Goal: Transaction & Acquisition: Book appointment/travel/reservation

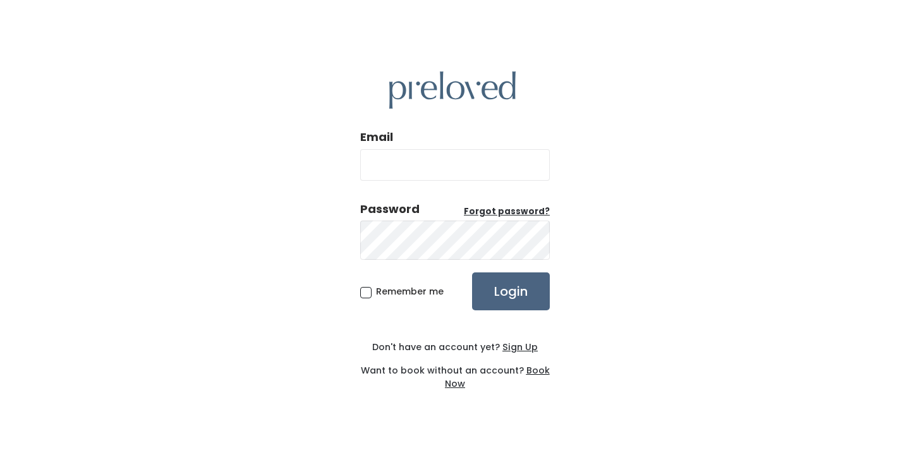
type input "[EMAIL_ADDRESS][DOMAIN_NAME]"
click at [514, 272] on input "Login" at bounding box center [511, 291] width 78 height 38
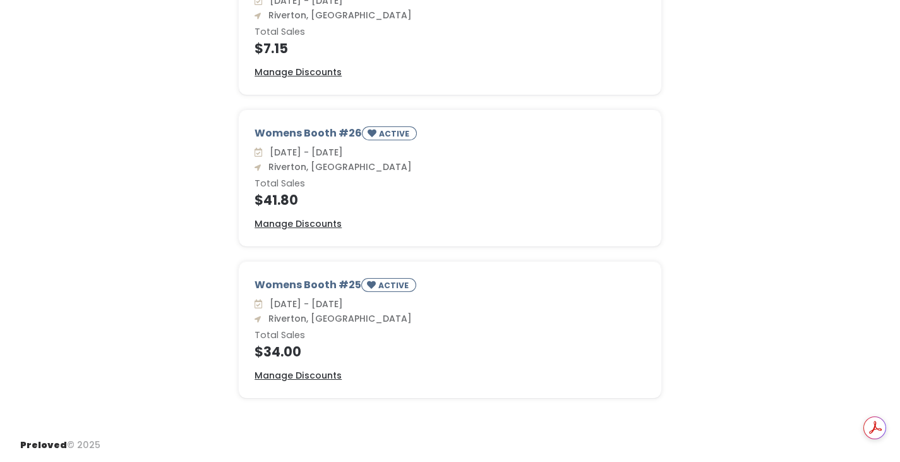
scroll to position [318, 0]
click at [342, 369] on u "Manage Discounts" at bounding box center [298, 375] width 87 height 13
click at [325, 217] on u "Manage Discounts" at bounding box center [298, 223] width 87 height 13
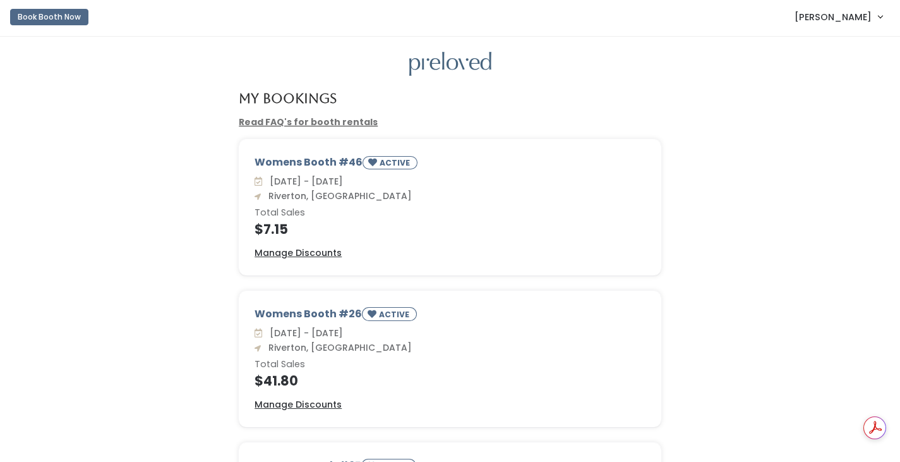
scroll to position [0, 0]
click at [340, 259] on u "Manage Discounts" at bounding box center [298, 252] width 87 height 13
click at [54, 21] on button "Book Booth Now" at bounding box center [49, 17] width 78 height 16
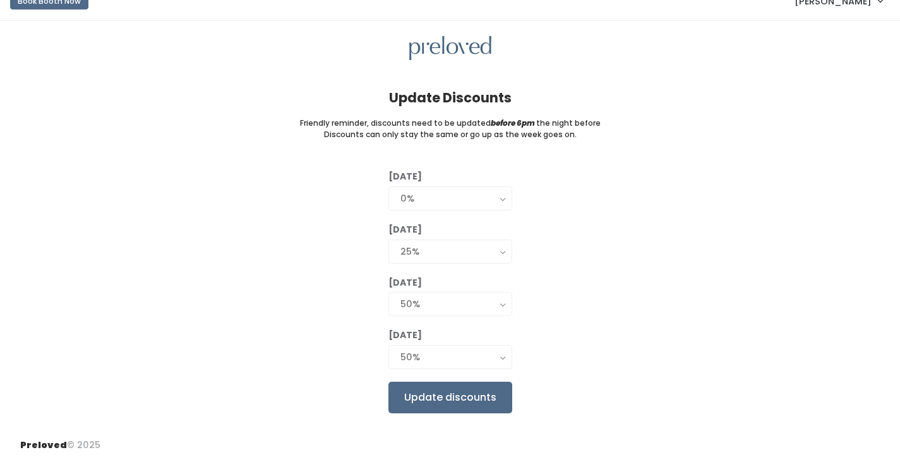
scroll to position [118, 0]
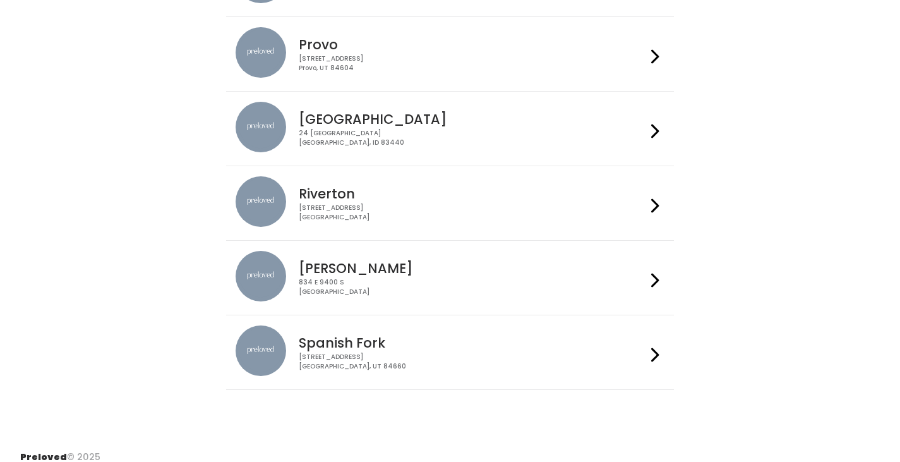
scroll to position [505, 0]
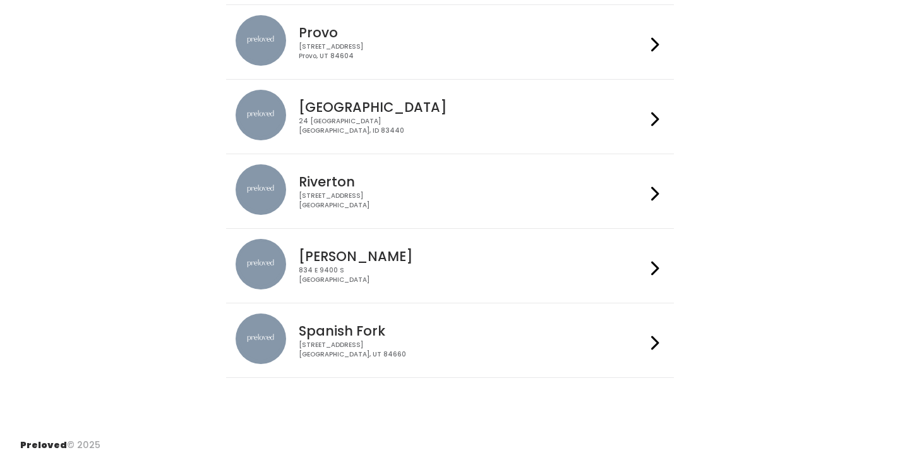
click at [651, 203] on icon at bounding box center [655, 193] width 8 height 18
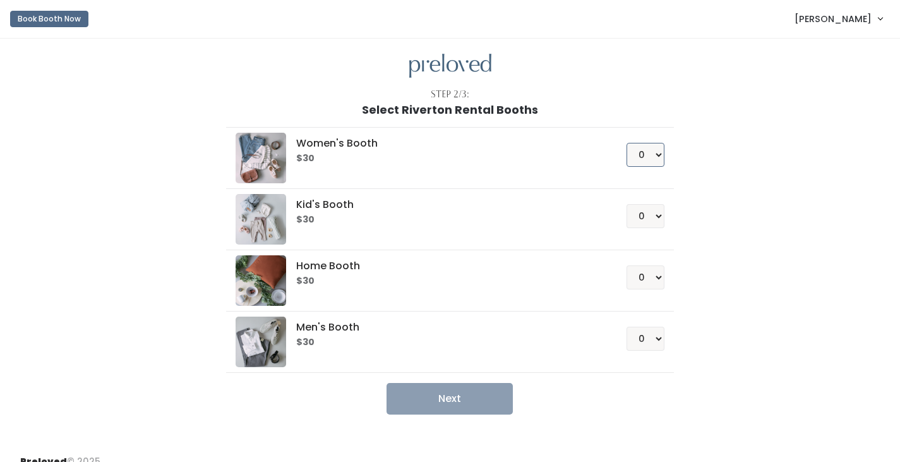
click at [651, 167] on select "0 1 2 3 4" at bounding box center [646, 155] width 38 height 24
select select "3"
click at [627, 164] on select "0 1 2 3 4" at bounding box center [646, 155] width 38 height 24
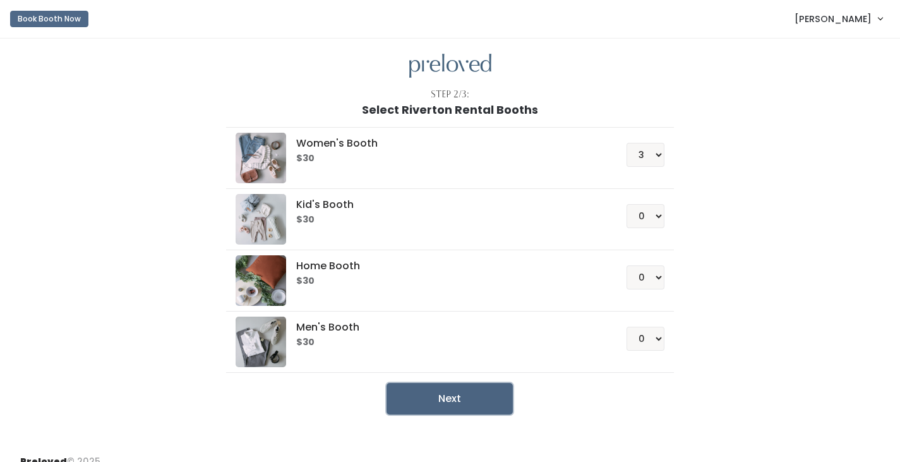
click at [466, 414] on button "Next" at bounding box center [450, 399] width 126 height 32
click at [653, 289] on select "0 1 2 3 4" at bounding box center [646, 277] width 38 height 24
click at [627, 289] on select "0 1 2 3 4" at bounding box center [646, 277] width 38 height 24
click at [460, 414] on button "Next" at bounding box center [450, 399] width 126 height 32
click at [653, 289] on select "0 1 2 3 4" at bounding box center [646, 277] width 38 height 24
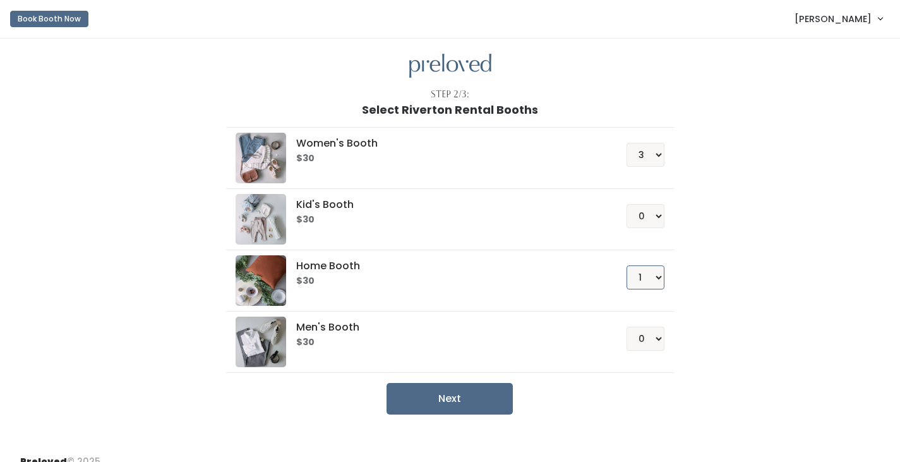
select select "2"
click at [627, 289] on select "0 1 2 3 4" at bounding box center [646, 277] width 38 height 24
click at [490, 414] on button "Next" at bounding box center [450, 399] width 126 height 32
click at [655, 167] on select "0 1 2 3 4" at bounding box center [646, 155] width 38 height 24
select select "0"
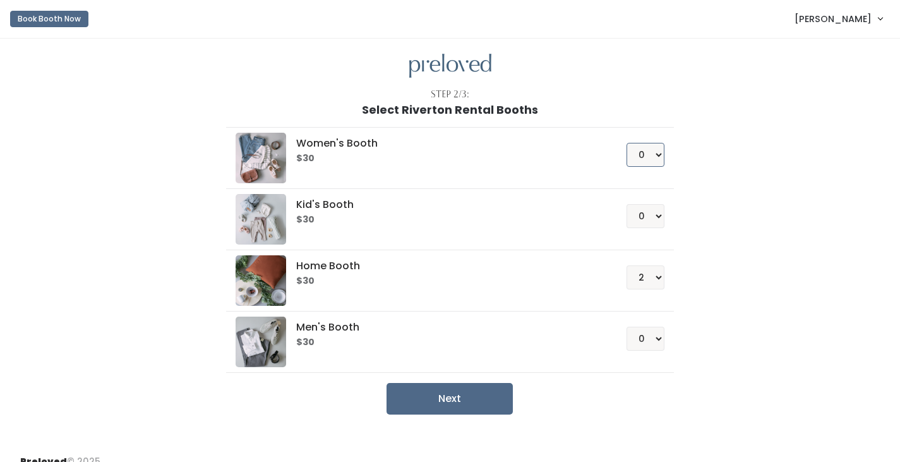
click at [627, 164] on select "0 1 2 3 4" at bounding box center [646, 155] width 38 height 24
click at [465, 414] on button "Next" at bounding box center [450, 399] width 126 height 32
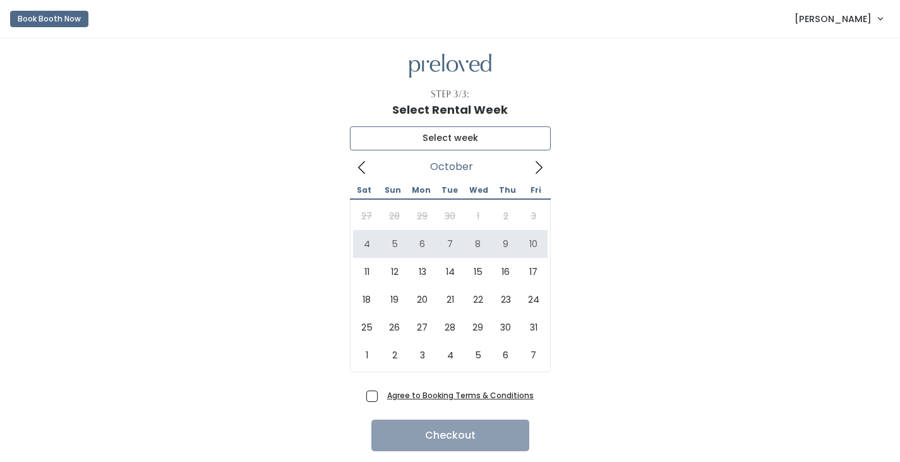
type input "October 4 to October 10"
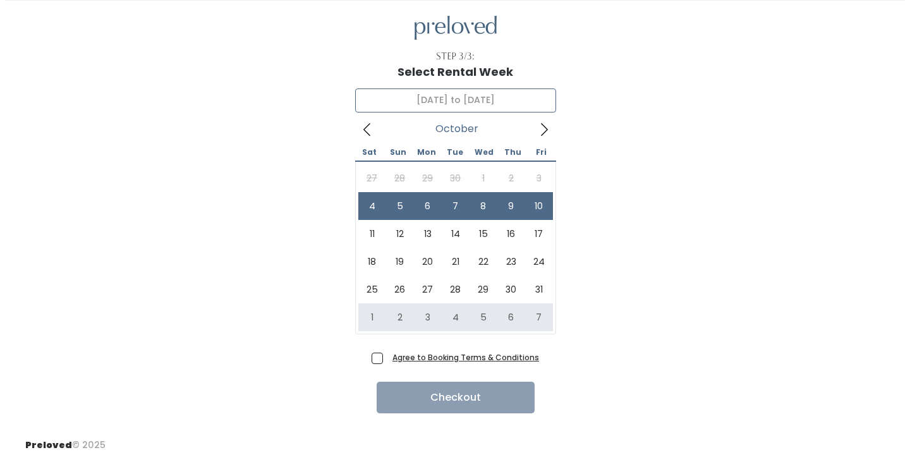
scroll to position [146, 0]
click at [382, 351] on span "Agree to Booking Terms & Conditions" at bounding box center [458, 357] width 152 height 13
click at [382, 351] on input "Agree to Booking Terms & Conditions" at bounding box center [386, 355] width 8 height 8
checkbox input "true"
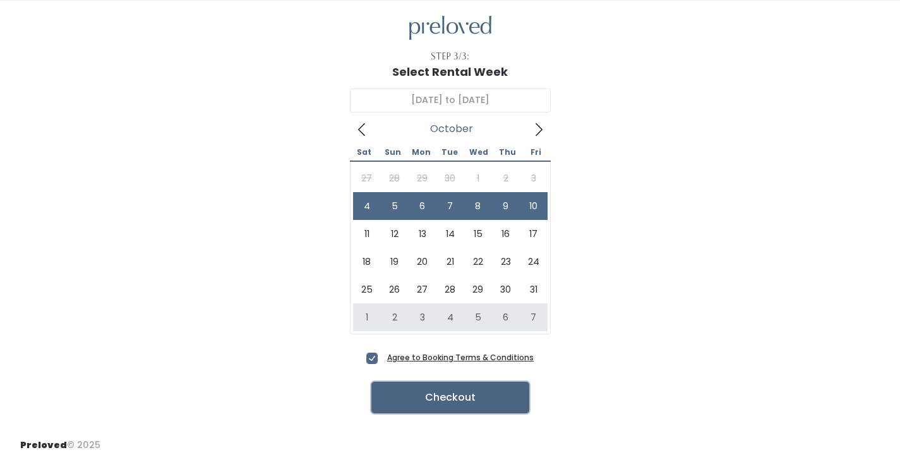
click at [464, 382] on button "Checkout" at bounding box center [450, 398] width 158 height 32
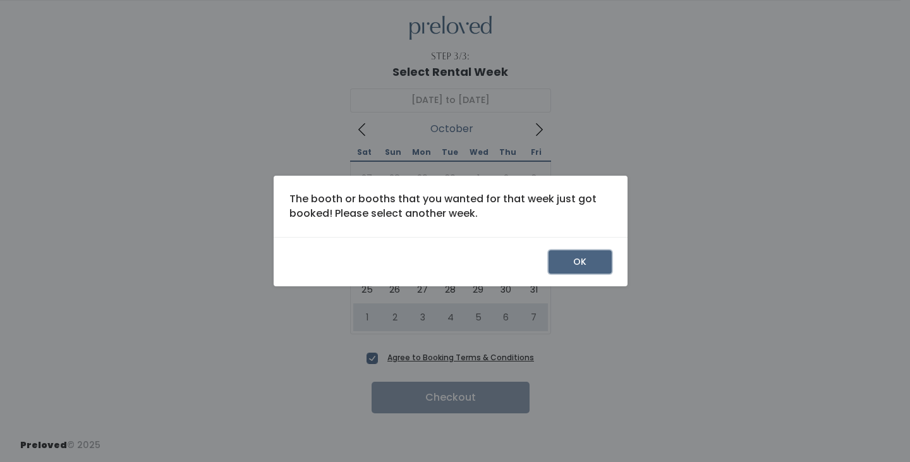
click at [612, 265] on button "OK" at bounding box center [579, 262] width 63 height 24
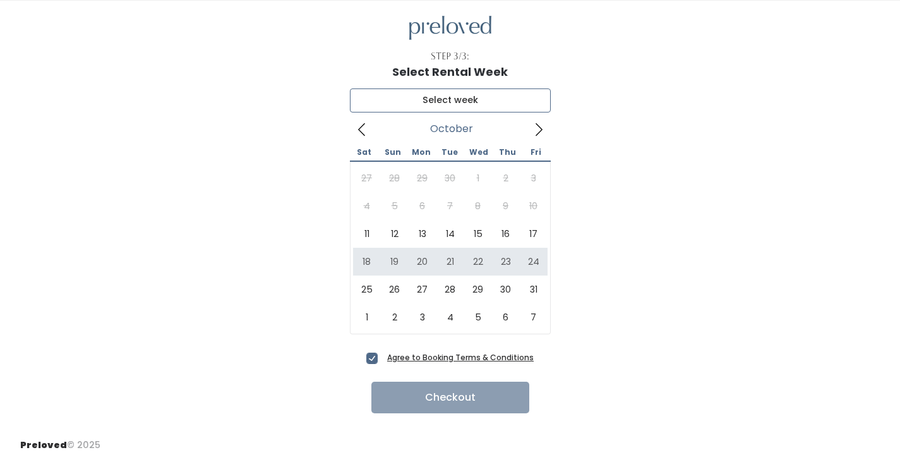
type input "[DATE] to [DATE]"
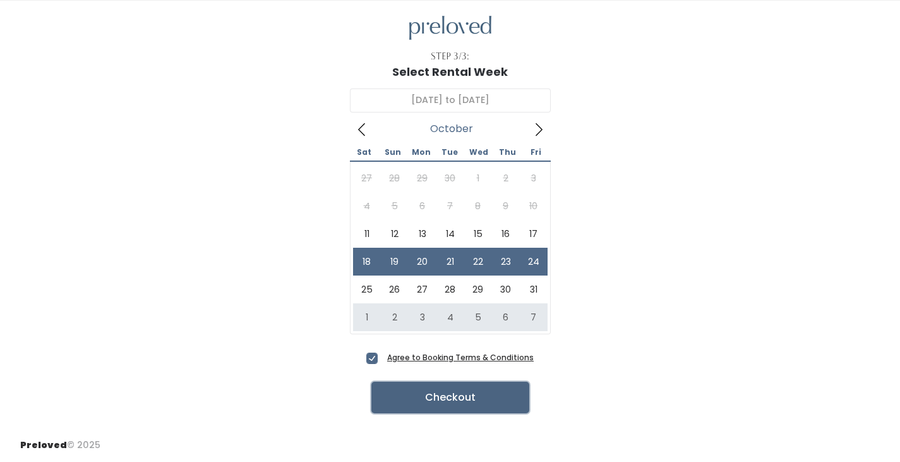
click at [452, 382] on button "Checkout" at bounding box center [450, 398] width 158 height 32
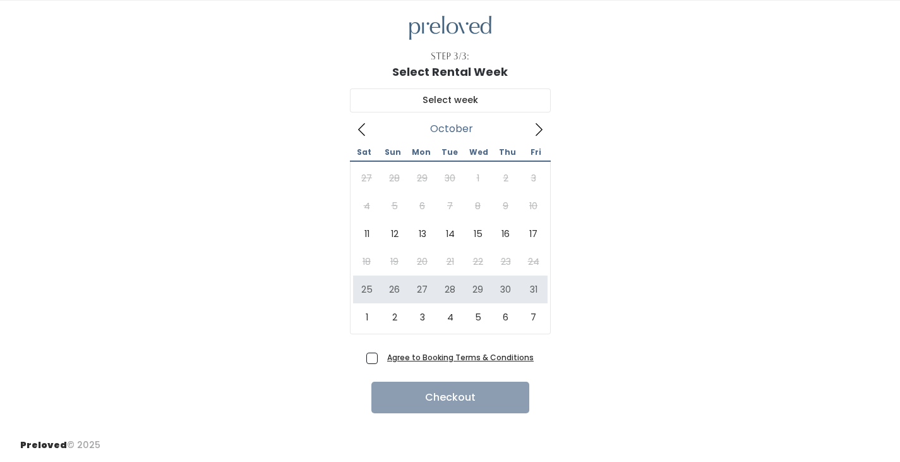
scroll to position [146, 0]
click at [382, 351] on span "Agree to Booking Terms & Conditions" at bounding box center [458, 357] width 152 height 13
click at [382, 351] on input "Agree to Booking Terms & Conditions" at bounding box center [386, 355] width 8 height 8
checkbox input "true"
type input "[DATE] to [DATE]"
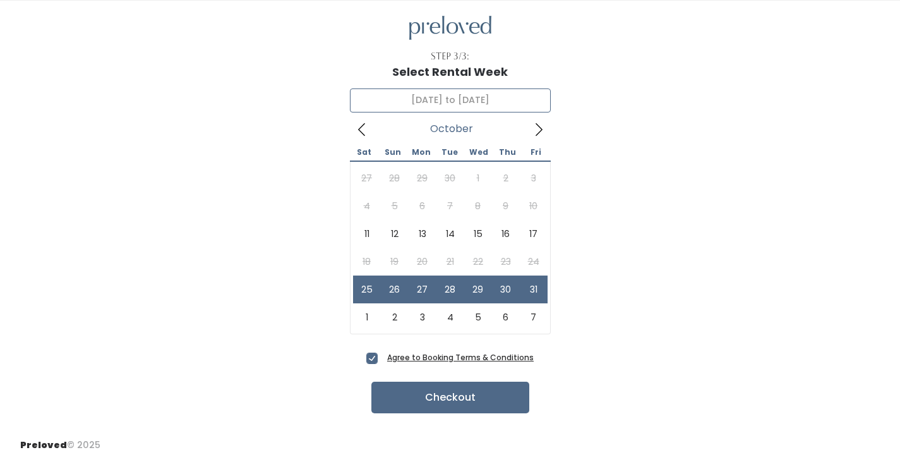
scroll to position [144, 0]
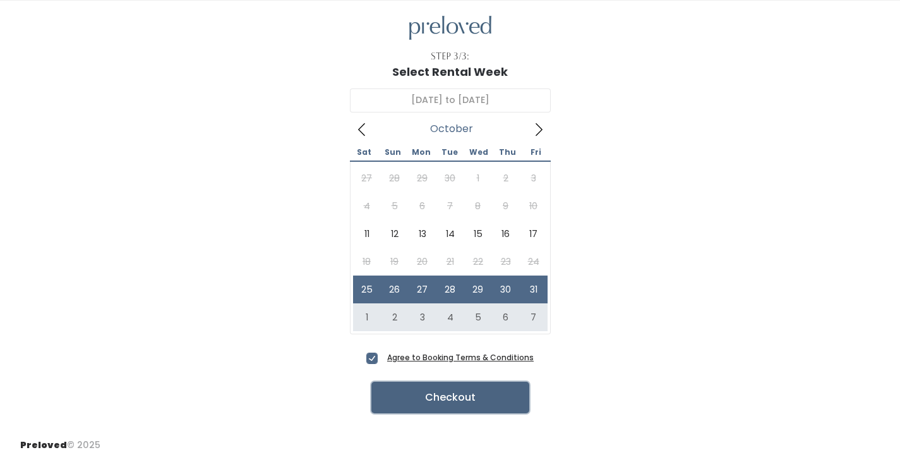
click at [451, 382] on button "Checkout" at bounding box center [450, 398] width 158 height 32
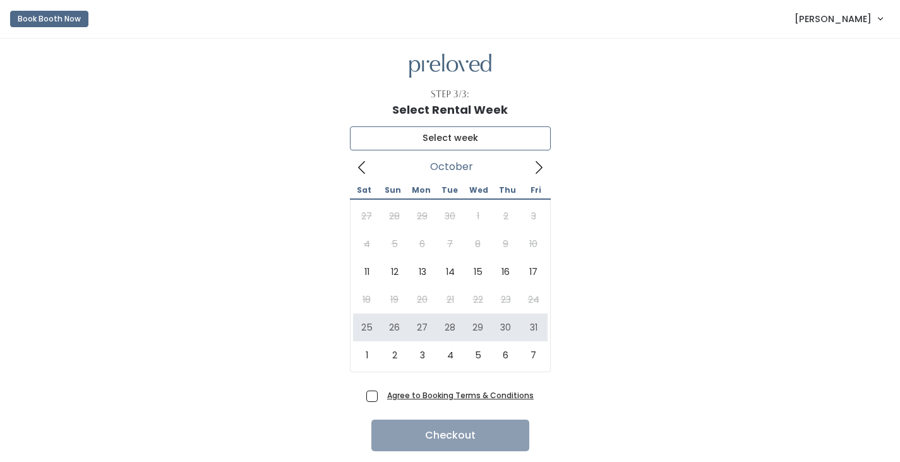
type input "[DATE] to [DATE]"
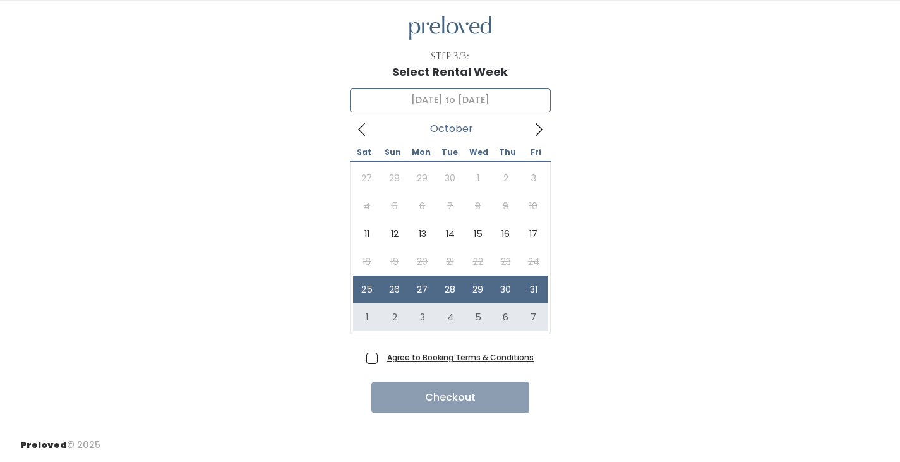
scroll to position [146, 0]
click at [382, 351] on span "Agree to Booking Terms & Conditions" at bounding box center [458, 357] width 152 height 13
click at [382, 351] on input "Agree to Booking Terms & Conditions" at bounding box center [386, 355] width 8 height 8
checkbox input "true"
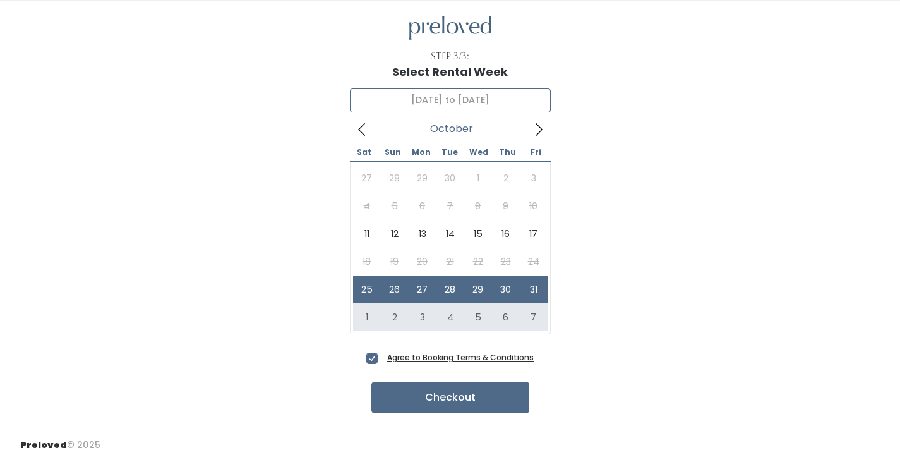
type input "[DATE] to [DATE]"
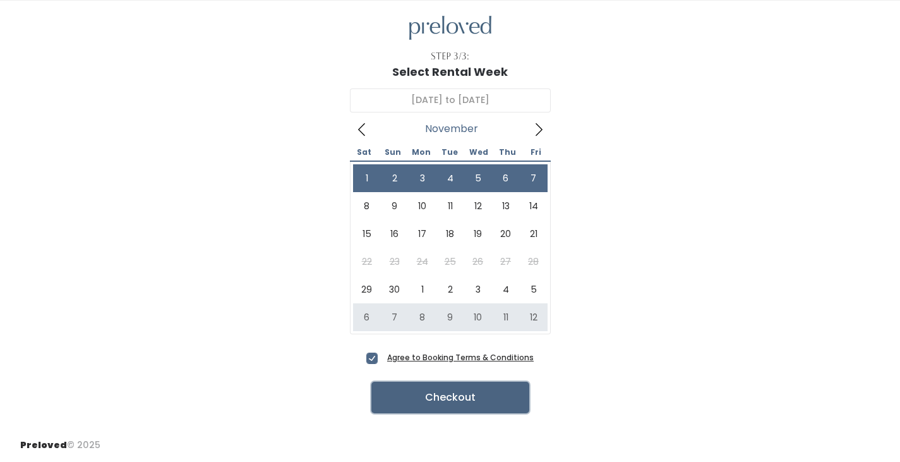
click at [464, 386] on button "Checkout" at bounding box center [450, 398] width 158 height 32
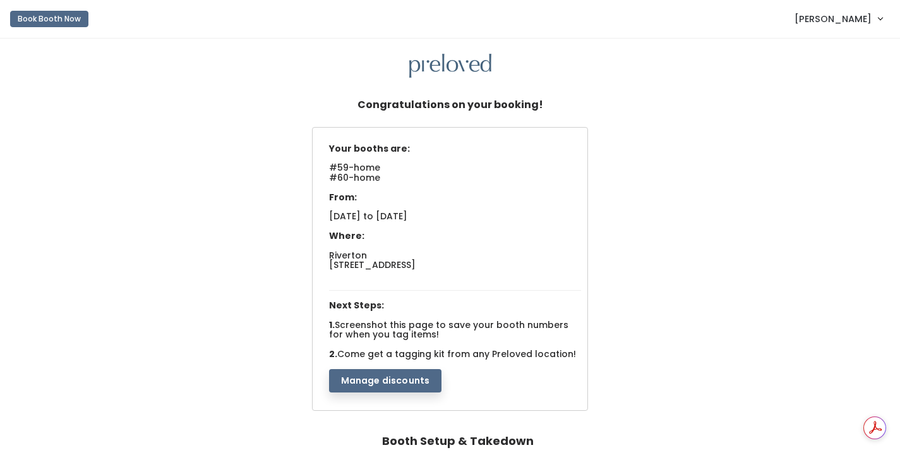
drag, startPoint x: 335, startPoint y: 284, endPoint x: 507, endPoint y: 287, distance: 171.3
click at [507, 287] on div "Your booths are: #59-home #60-home From: [DATE] to [DATE] Where: Riverton [STRE…" at bounding box center [455, 265] width 265 height 255
copy span "[STREET_ADDRESS]"
